Goal: Find specific page/section: Find specific page/section

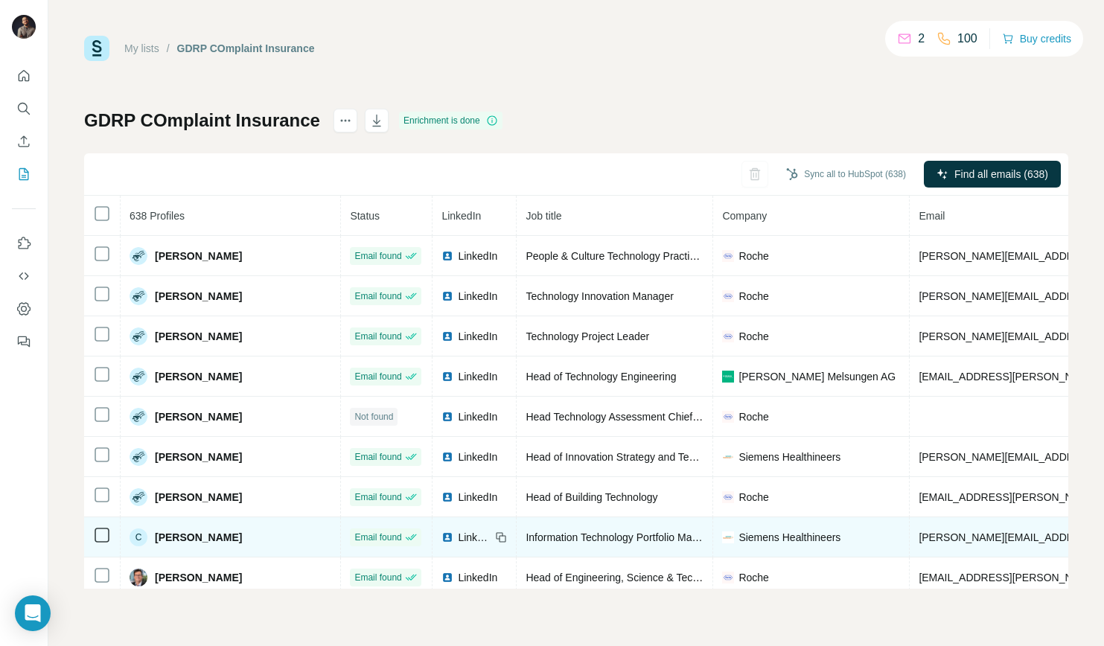
scroll to position [0, 1]
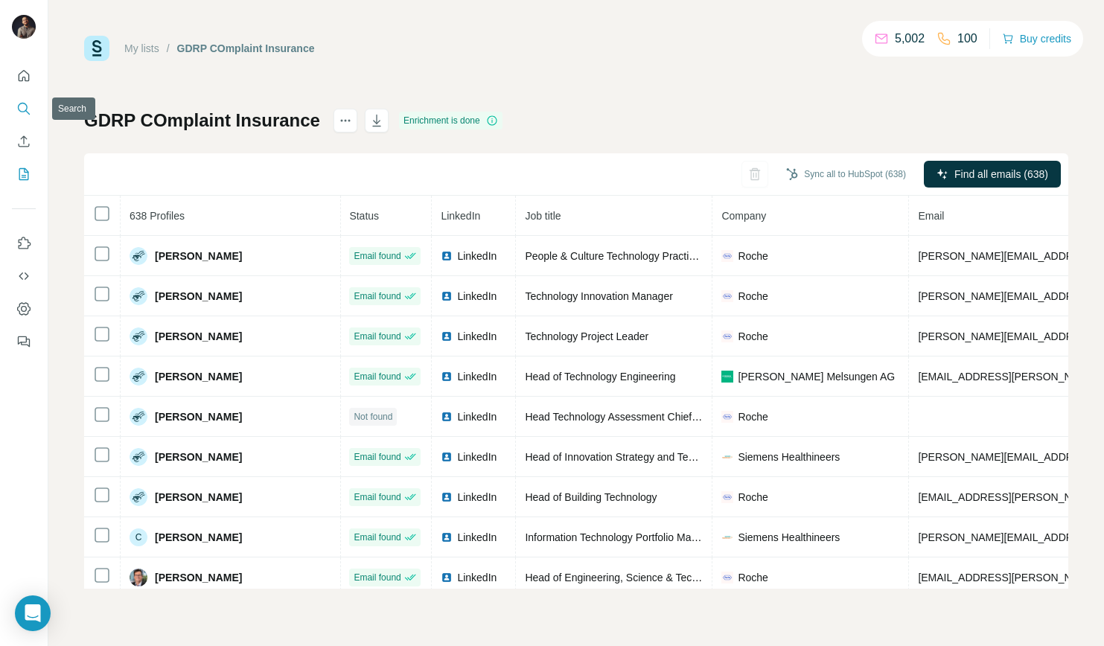
click at [18, 108] on icon "Search" at bounding box center [23, 108] width 10 height 10
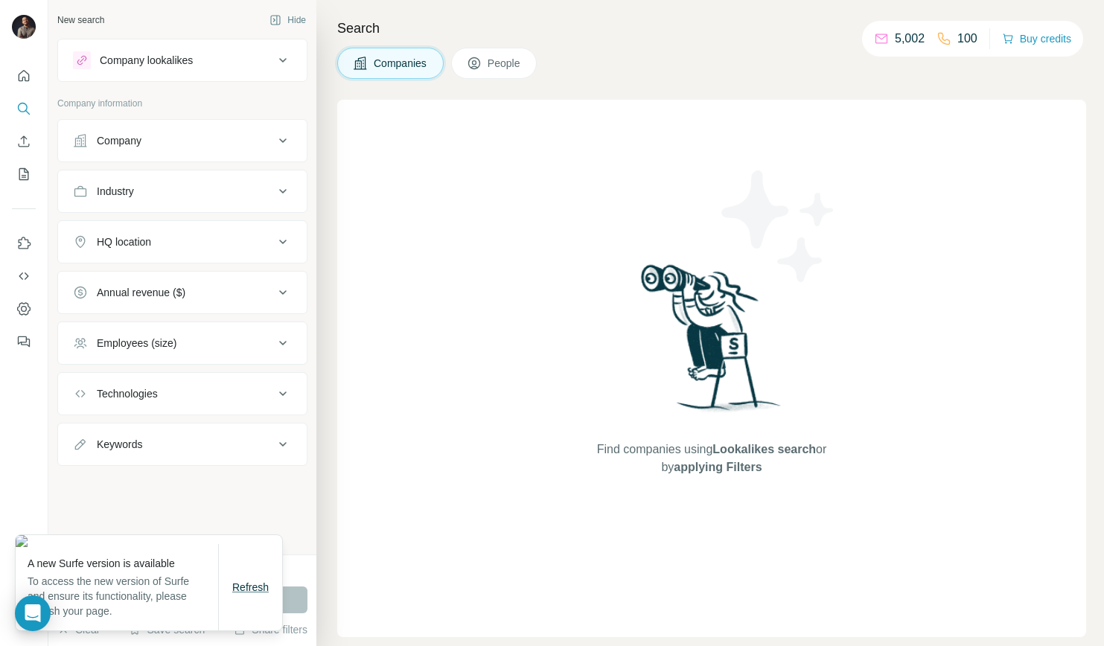
click at [253, 589] on span "Refresh" at bounding box center [250, 587] width 36 height 12
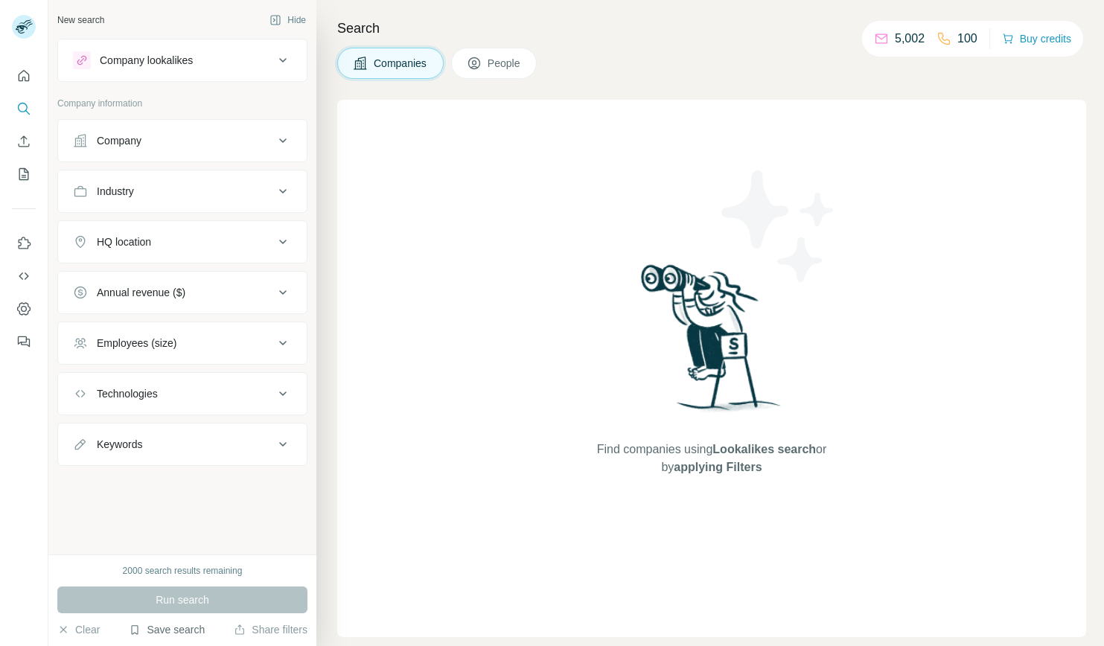
click at [171, 627] on button "Save search" at bounding box center [167, 629] width 76 height 15
click at [213, 603] on div "View my saved searches" at bounding box center [208, 604] width 157 height 30
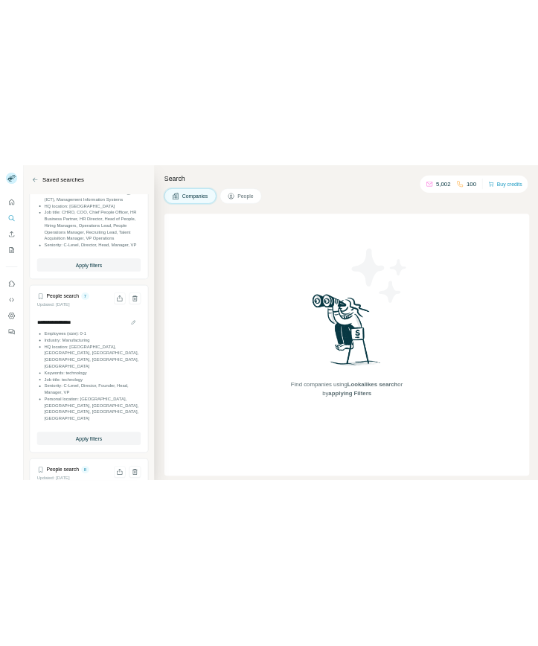
scroll to position [144, 0]
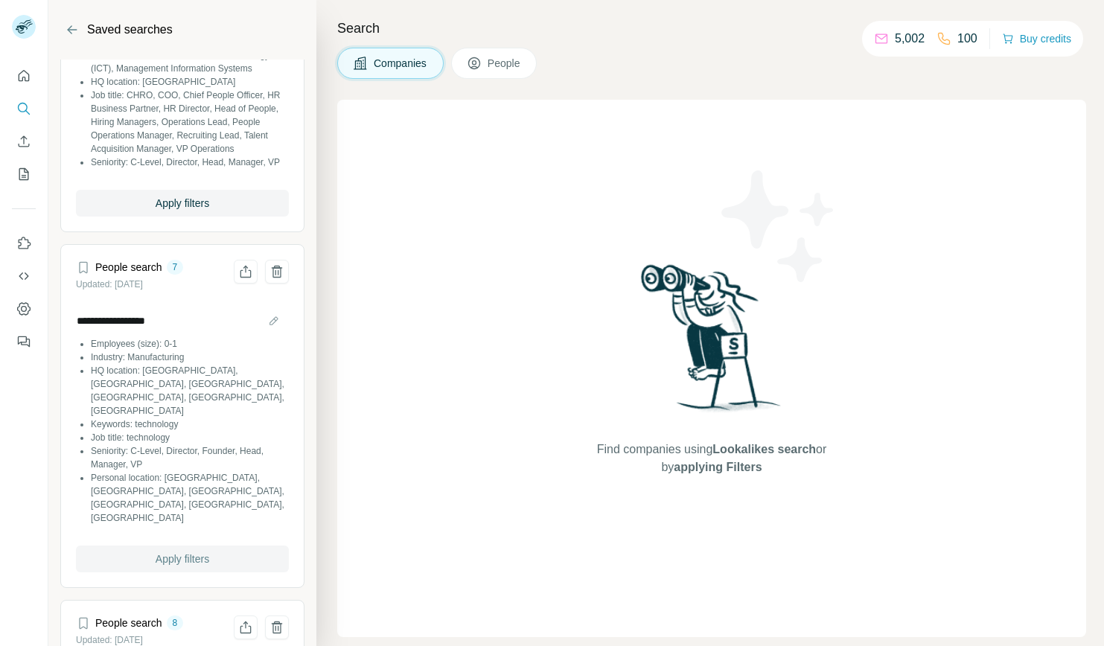
click at [172, 551] on span "Apply filters" at bounding box center [183, 558] width 54 height 15
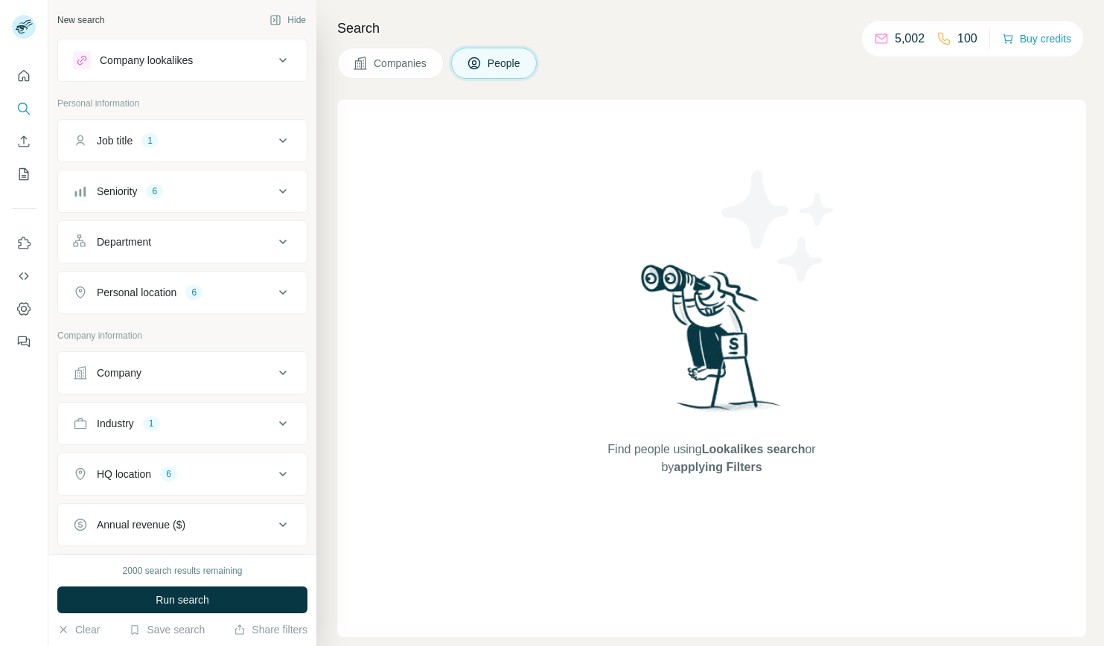
drag, startPoint x: 172, startPoint y: 514, endPoint x: 157, endPoint y: 528, distance: 20.5
click at [157, 528] on button "Annual revenue ($)" at bounding box center [182, 525] width 249 height 36
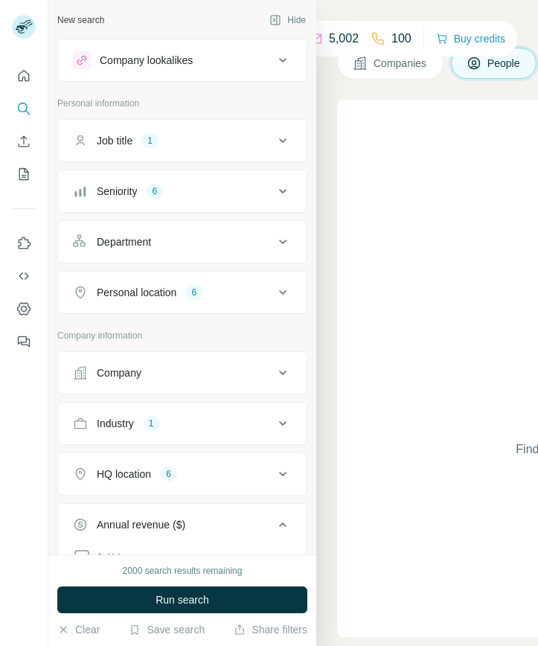
drag, startPoint x: 177, startPoint y: 537, endPoint x: 169, endPoint y: 534, distance: 8.7
click at [169, 534] on button "Annual revenue ($)" at bounding box center [182, 528] width 249 height 42
